Goal: Find specific page/section: Find specific page/section

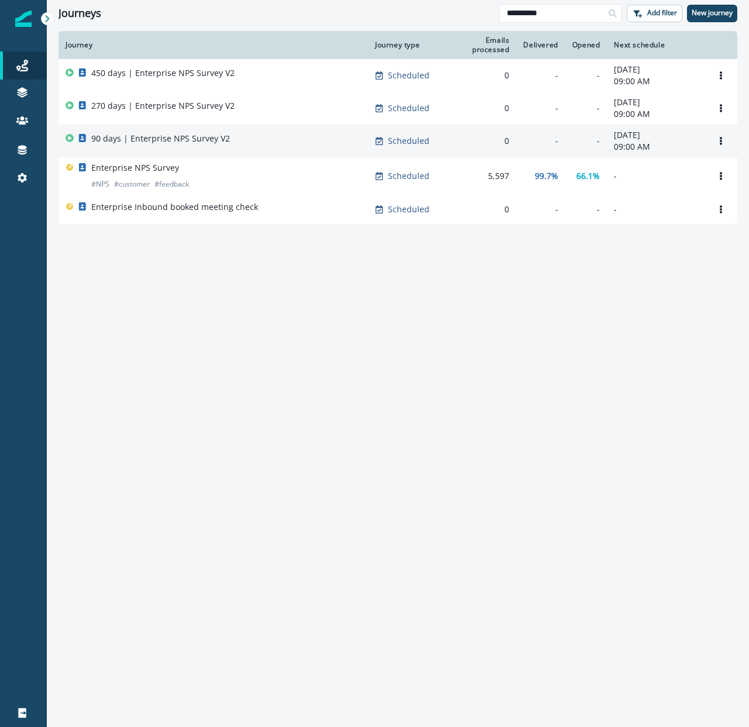
click at [174, 140] on p "90 days | Enterprise NPS Survey V2" at bounding box center [160, 139] width 139 height 12
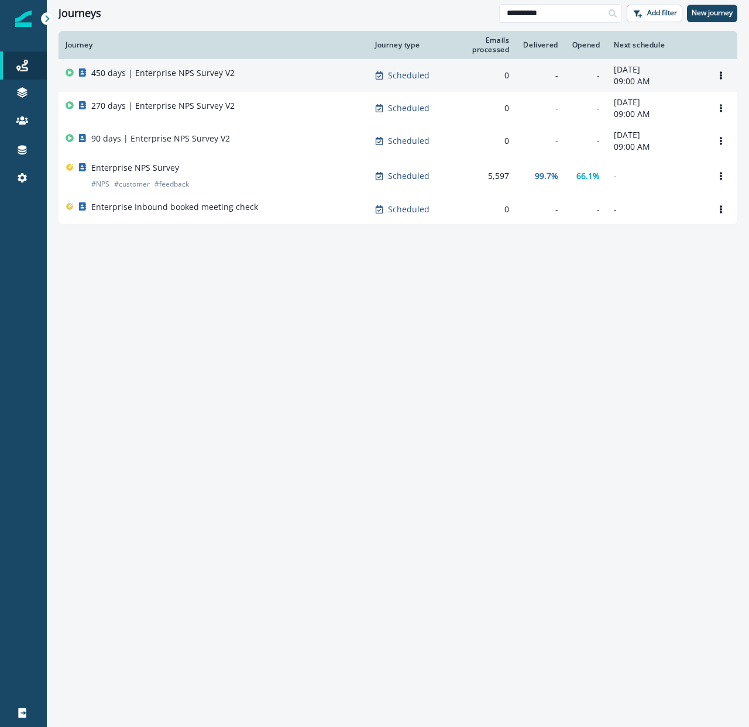
click at [251, 78] on div "450 days | Enterprise NPS Survey V2" at bounding box center [213, 75] width 295 height 16
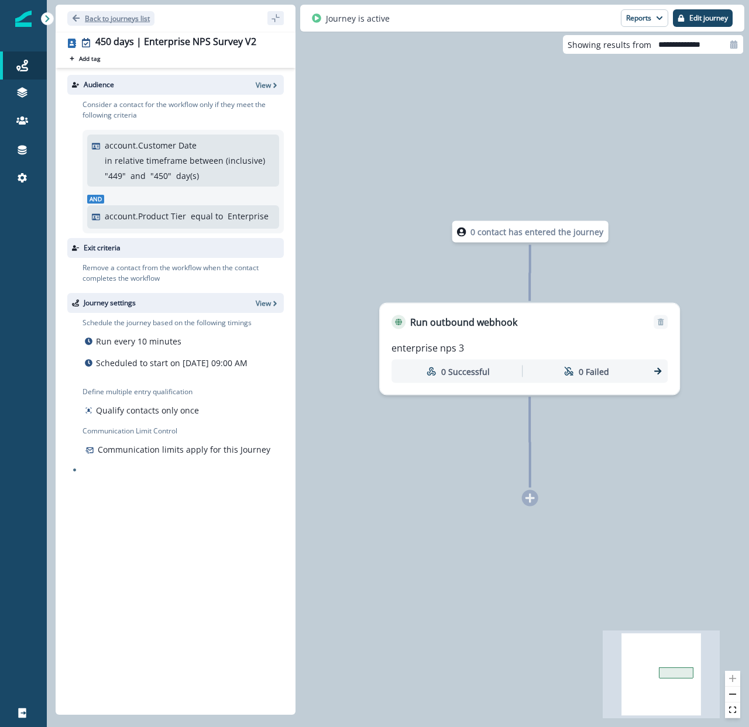
click at [70, 18] on button "Back to journeys list" at bounding box center [110, 18] width 87 height 15
